Goal: Information Seeking & Learning: Find specific page/section

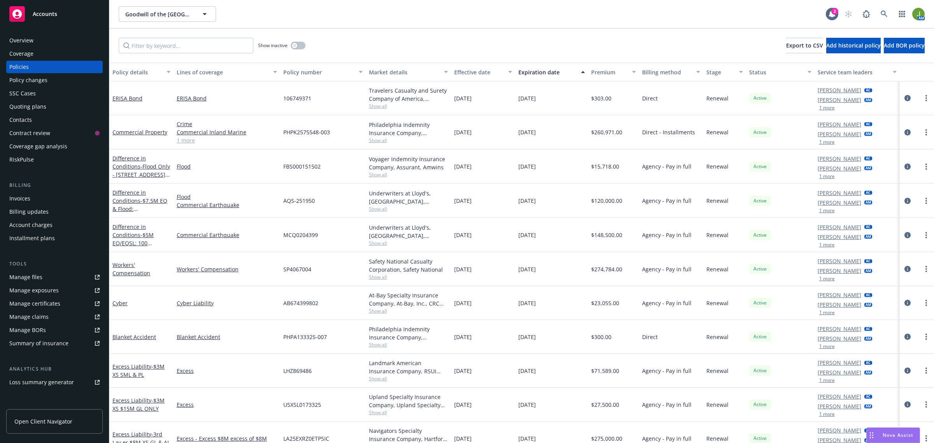
scroll to position [77, 0]
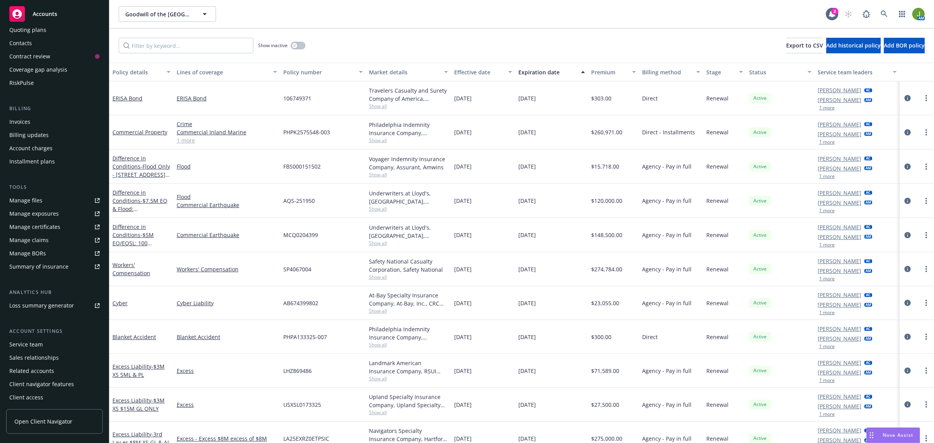
click at [41, 341] on div "Service team" at bounding box center [25, 344] width 33 height 12
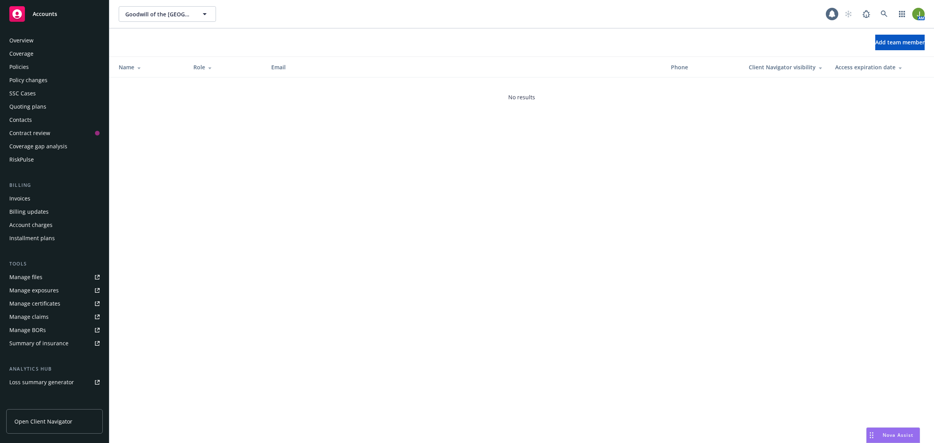
scroll to position [77, 0]
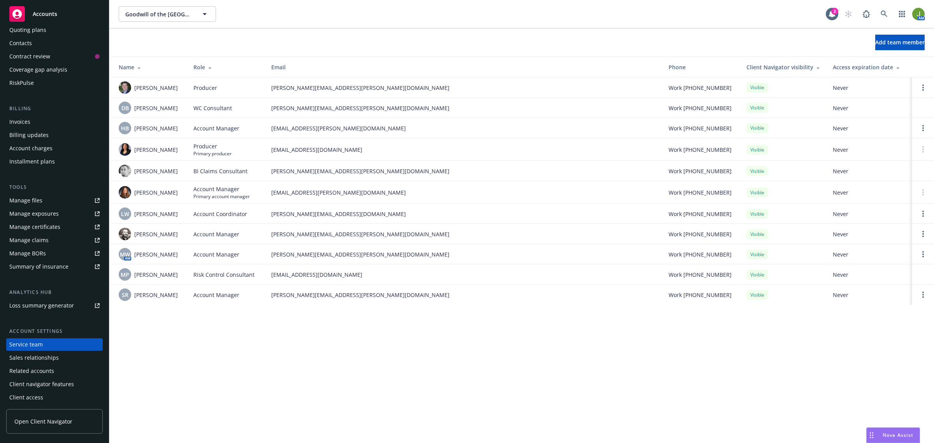
click at [44, 195] on link "Manage files" at bounding box center [54, 200] width 97 height 12
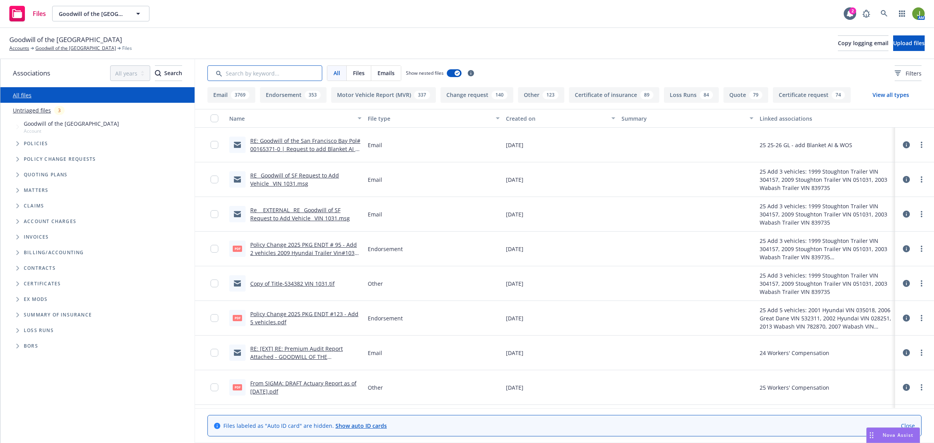
click at [295, 79] on input "Search by keyword..." at bounding box center [264, 73] width 115 height 16
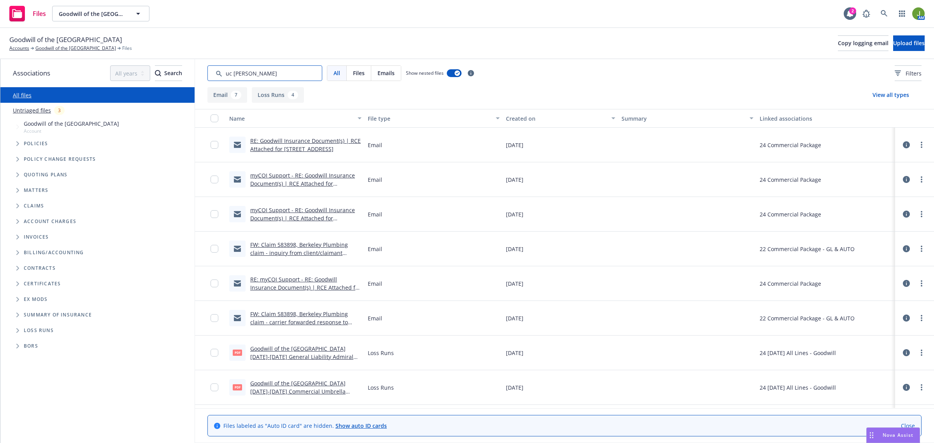
type input "uc berk"
click at [516, 119] on div "Created on" at bounding box center [556, 118] width 100 height 8
click at [513, 119] on div "Created on" at bounding box center [556, 118] width 100 height 8
